Goal: Transaction & Acquisition: Purchase product/service

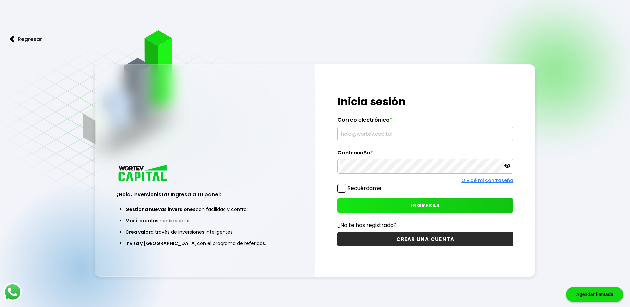
click at [404, 131] on input "text" at bounding box center [425, 134] width 170 height 14
type input "[EMAIL_ADDRESS][DOMAIN_NAME]"
click at [430, 205] on span "INGRESAR" at bounding box center [425, 205] width 30 height 7
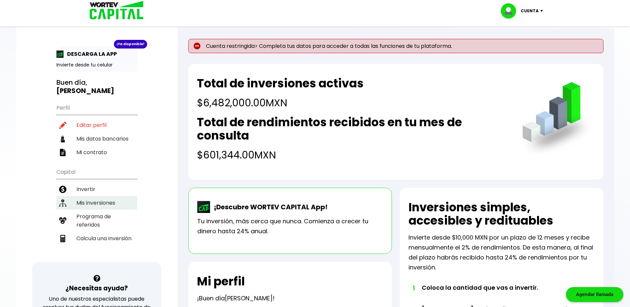
click at [93, 202] on li "Mis inversiones" at bounding box center [96, 203] width 81 height 14
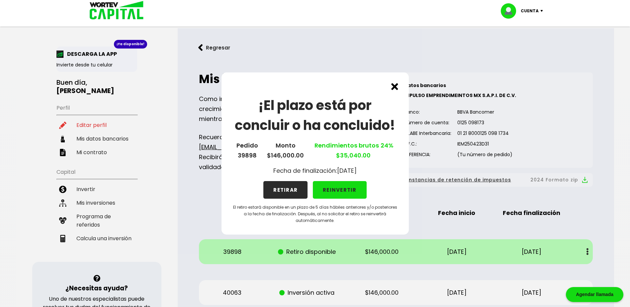
click at [288, 189] on button "RETIRAR" at bounding box center [285, 190] width 44 height 18
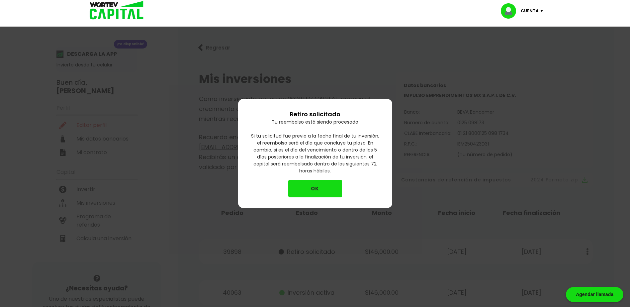
click at [312, 185] on button "OK" at bounding box center [315, 189] width 54 height 18
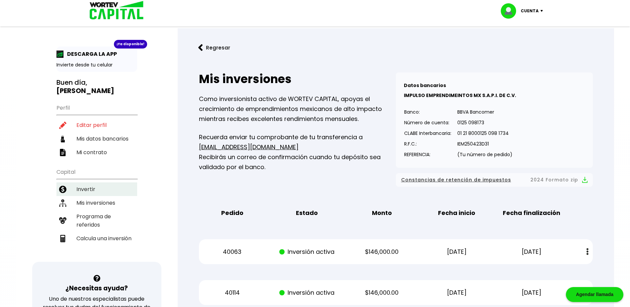
click at [87, 186] on li "Invertir" at bounding box center [96, 189] width 81 height 14
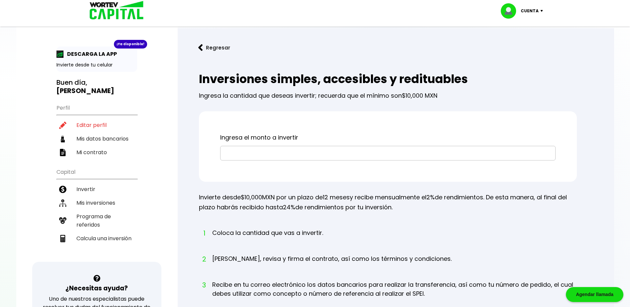
click at [260, 150] on input "text" at bounding box center [387, 153] width 329 height 14
type input "$200,000"
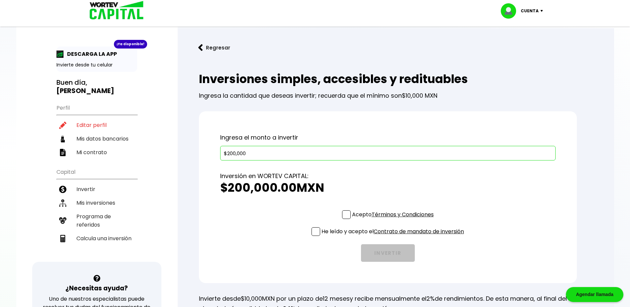
click at [344, 214] on span at bounding box center [346, 214] width 9 height 9
click at [394, 220] on input "Acepto Términos y Condiciones" at bounding box center [394, 220] width 0 height 0
click at [316, 232] on span at bounding box center [316, 231] width 9 height 9
click at [394, 236] on input "He leído y acepto el Contrato de mandato de inversión" at bounding box center [394, 236] width 0 height 0
click at [389, 256] on button "INVERTIR" at bounding box center [388, 253] width 54 height 18
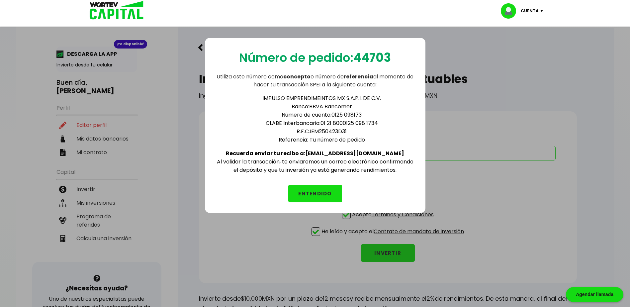
click at [324, 192] on button "ENTENDIDO" at bounding box center [315, 194] width 54 height 18
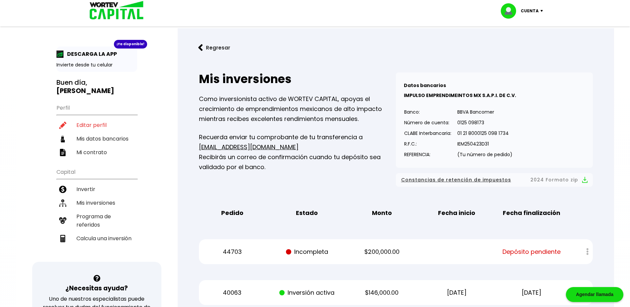
click at [532, 9] on p "Cuenta" at bounding box center [530, 11] width 18 height 10
click at [523, 44] on li "Cerrar sesión" at bounding box center [522, 45] width 53 height 14
